Goal: Information Seeking & Learning: Learn about a topic

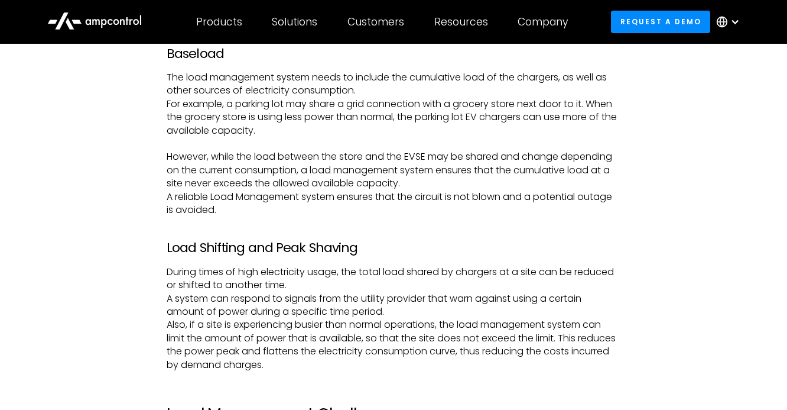
scroll to position [1619, 0]
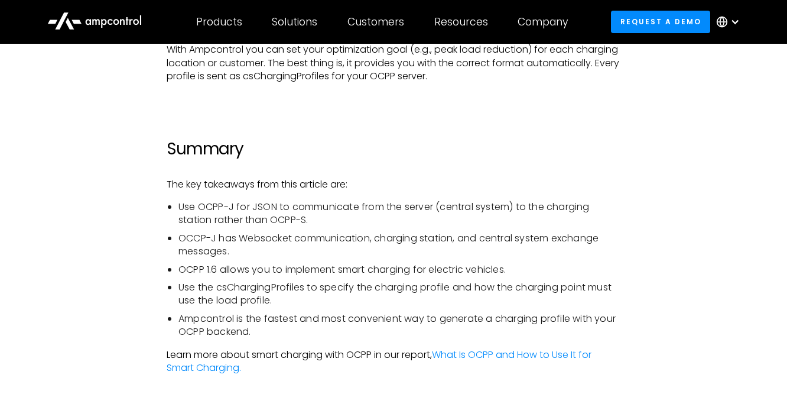
scroll to position [3821, 0]
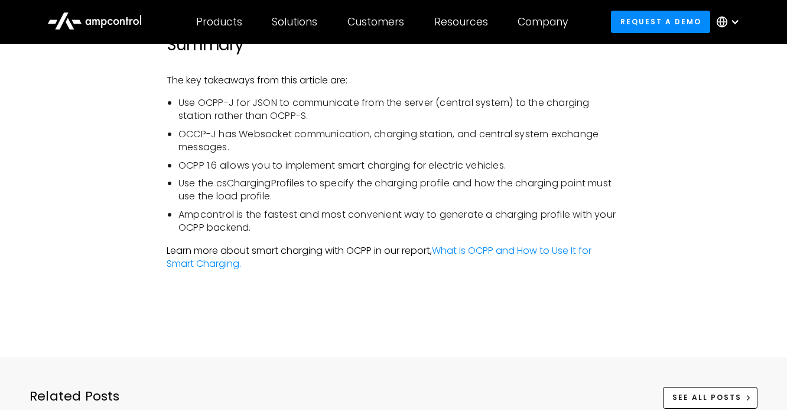
scroll to position [3921, 0]
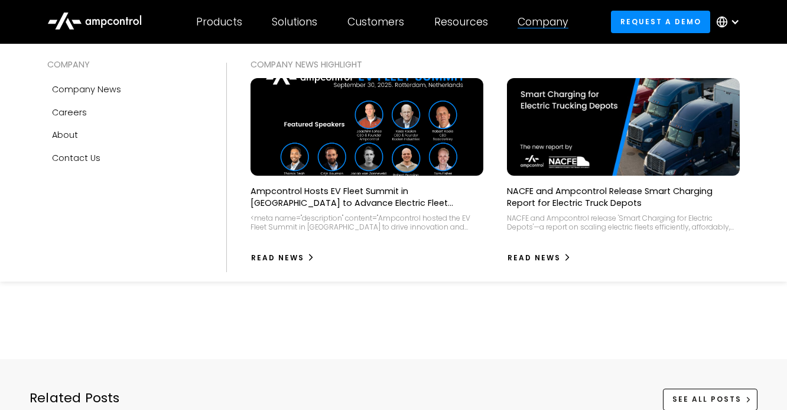
click at [551, 22] on div "Company" at bounding box center [543, 21] width 51 height 13
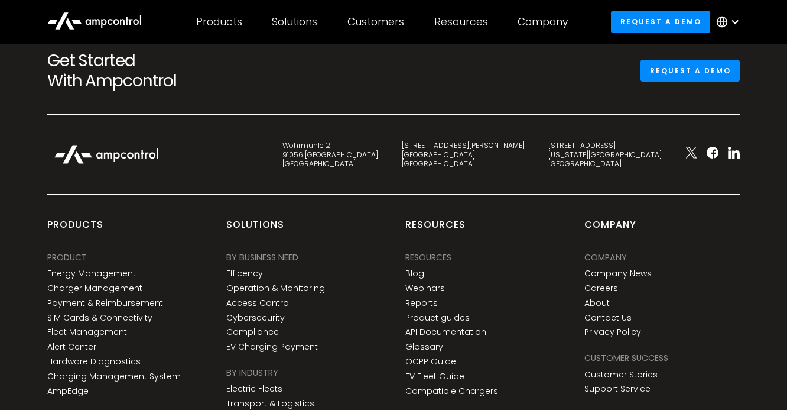
scroll to position [4892, 0]
click at [426, 313] on link "Product guides" at bounding box center [437, 318] width 64 height 10
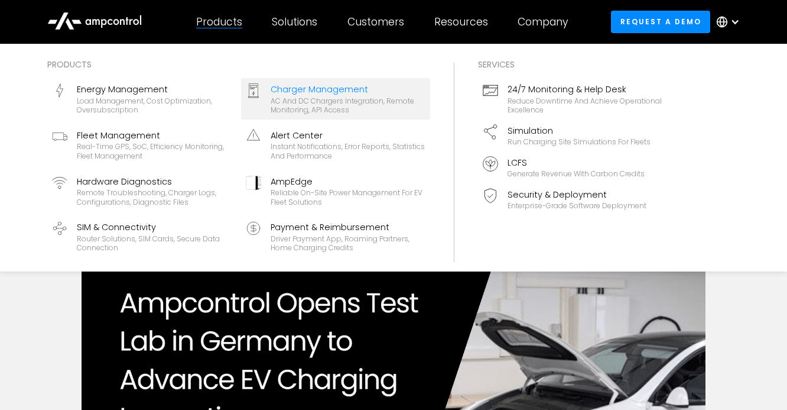
click at [316, 89] on div "Charger Management" at bounding box center [348, 89] width 155 height 13
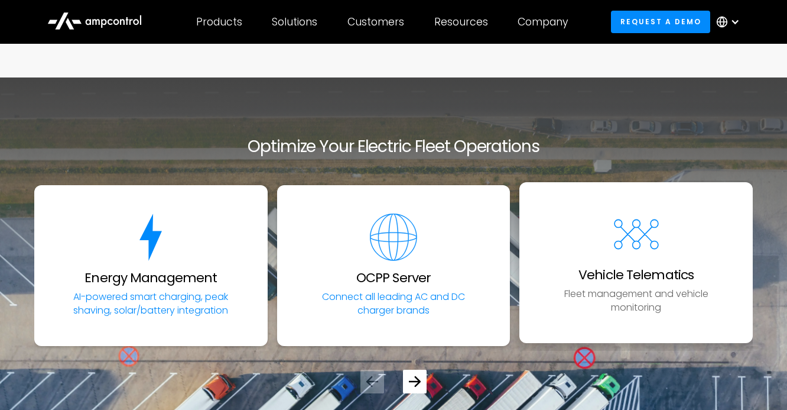
scroll to position [3982, 0]
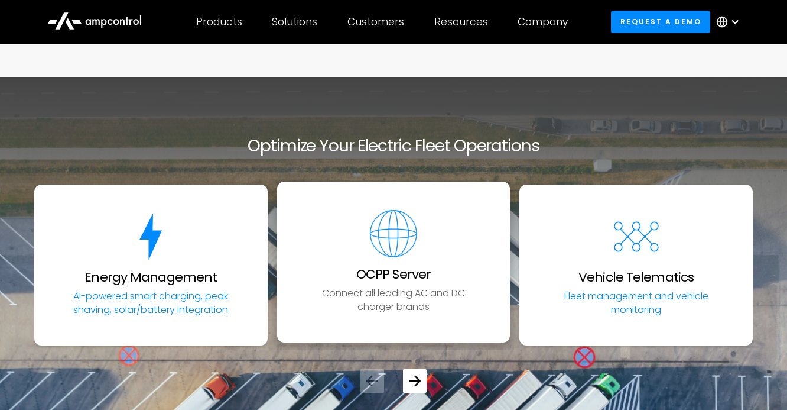
click at [414, 287] on p "Connect all leading AC and DC charger brands" at bounding box center [393, 300] width 181 height 27
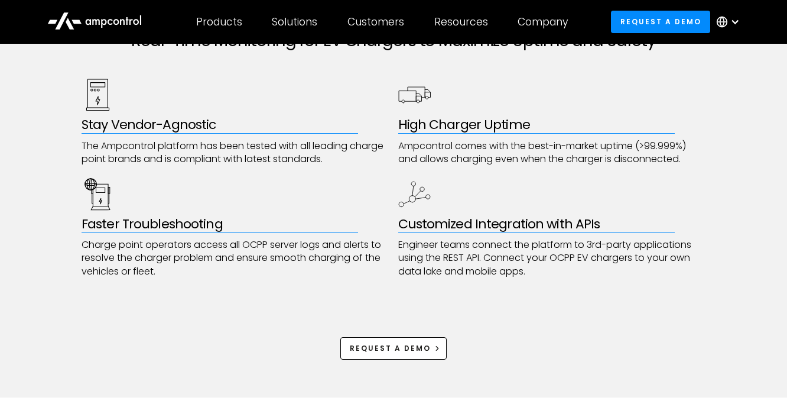
scroll to position [608, 0]
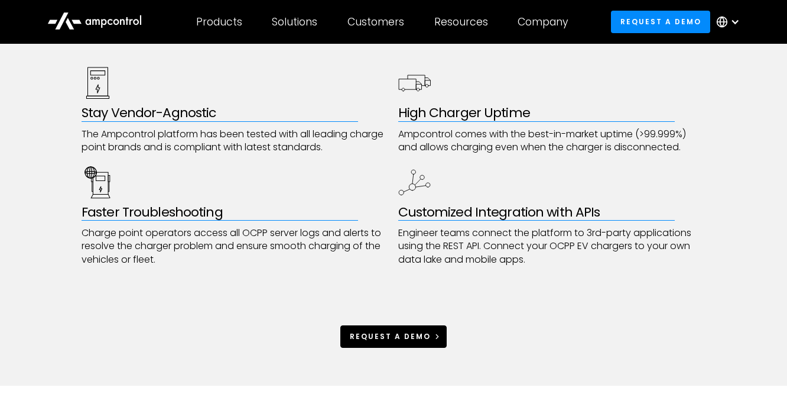
click at [381, 336] on div "Request a demo" at bounding box center [390, 336] width 81 height 11
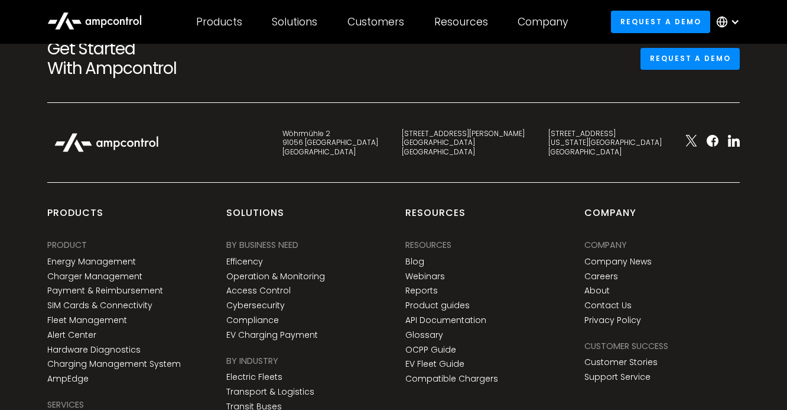
scroll to position [726, 0]
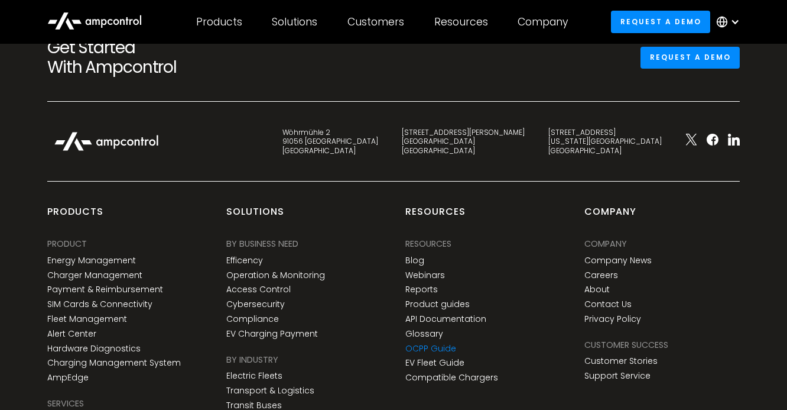
click at [426, 344] on link "OCPP Guide" at bounding box center [430, 348] width 51 height 10
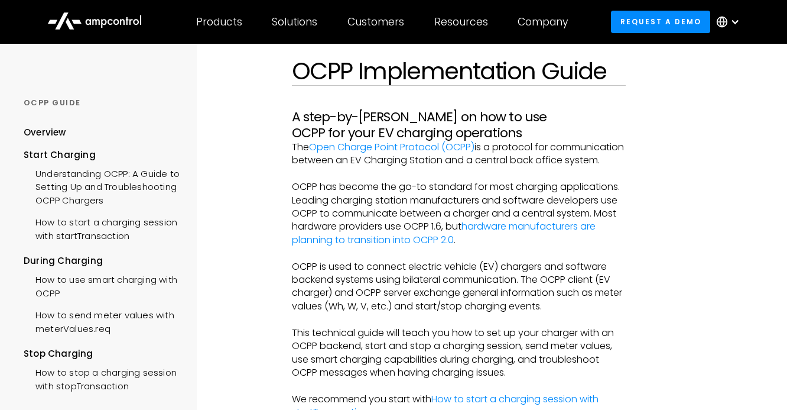
scroll to position [67, 0]
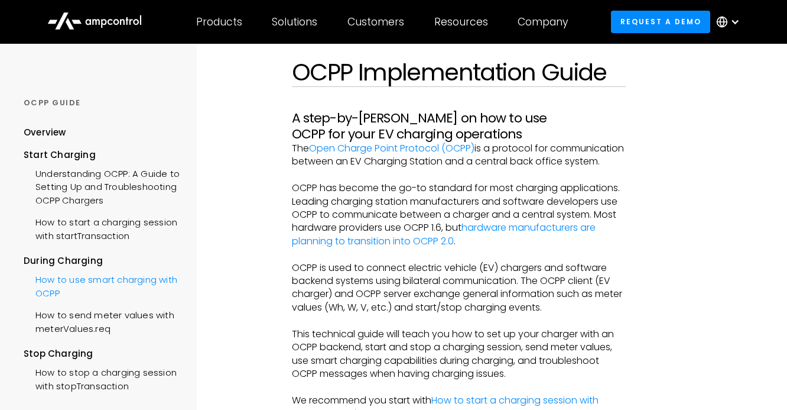
click at [124, 279] on div "How to use smart charging with OCPP" at bounding box center [102, 284] width 157 height 35
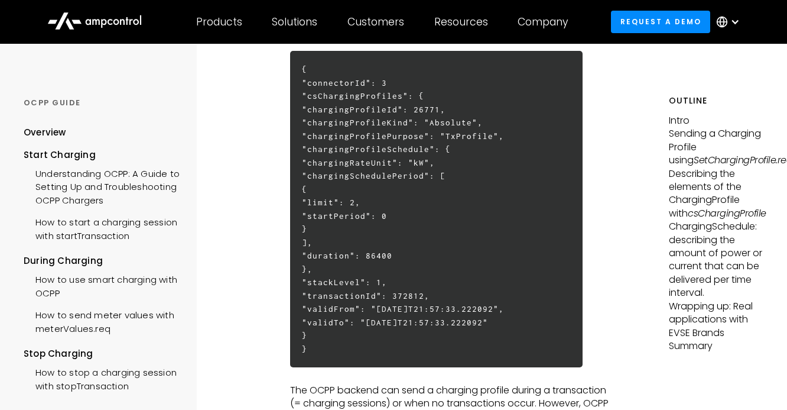
scroll to position [605, 0]
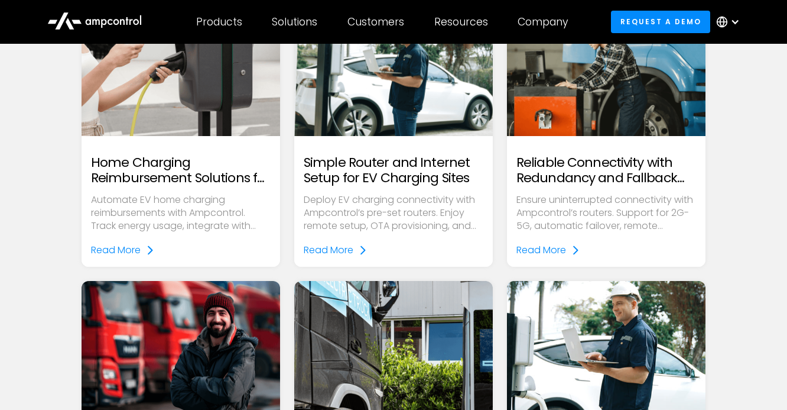
scroll to position [621, 0]
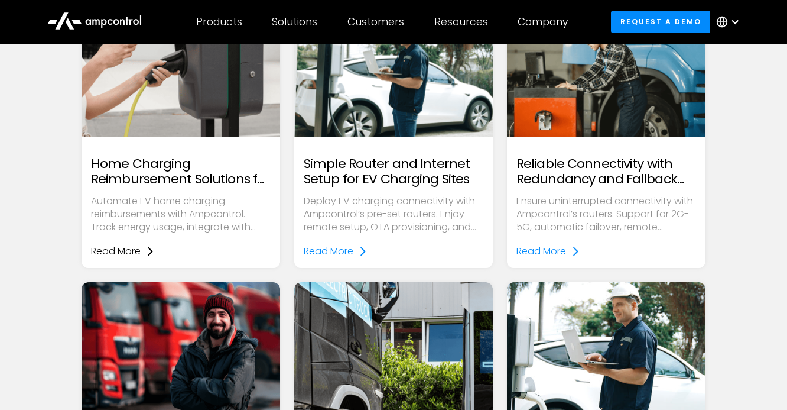
click at [113, 247] on div "Read More" at bounding box center [116, 250] width 50 height 15
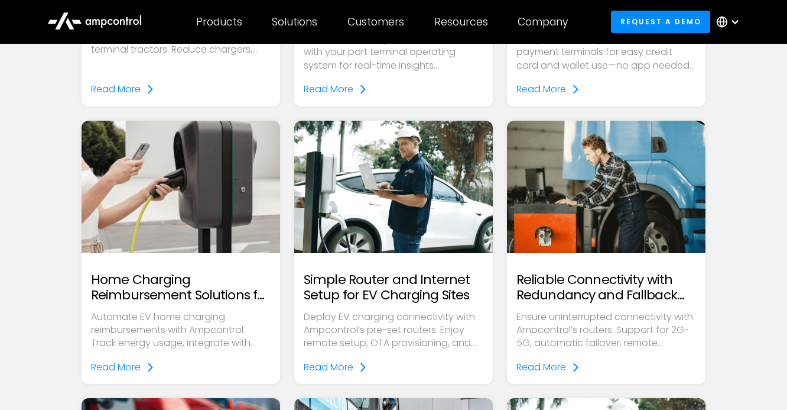
scroll to position [529, 0]
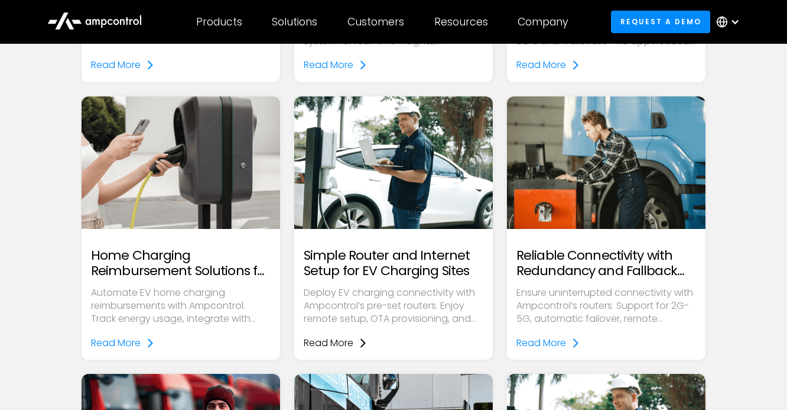
click at [331, 338] on div "Read More" at bounding box center [329, 342] width 50 height 15
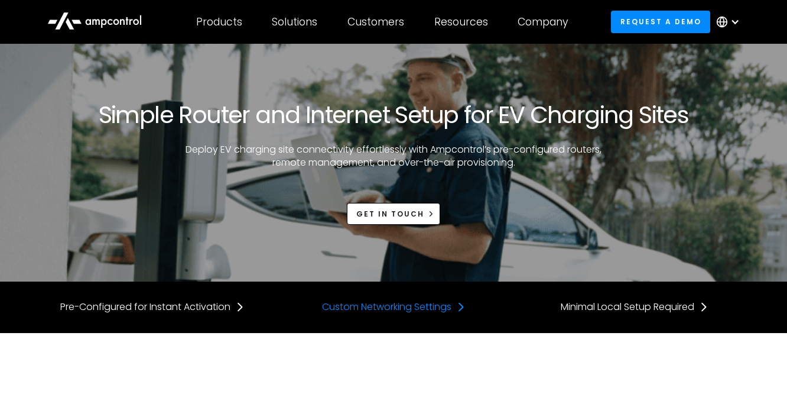
click at [444, 306] on div "Custom Networking Settings" at bounding box center [386, 306] width 129 height 13
